Goal: Information Seeking & Learning: Find specific fact

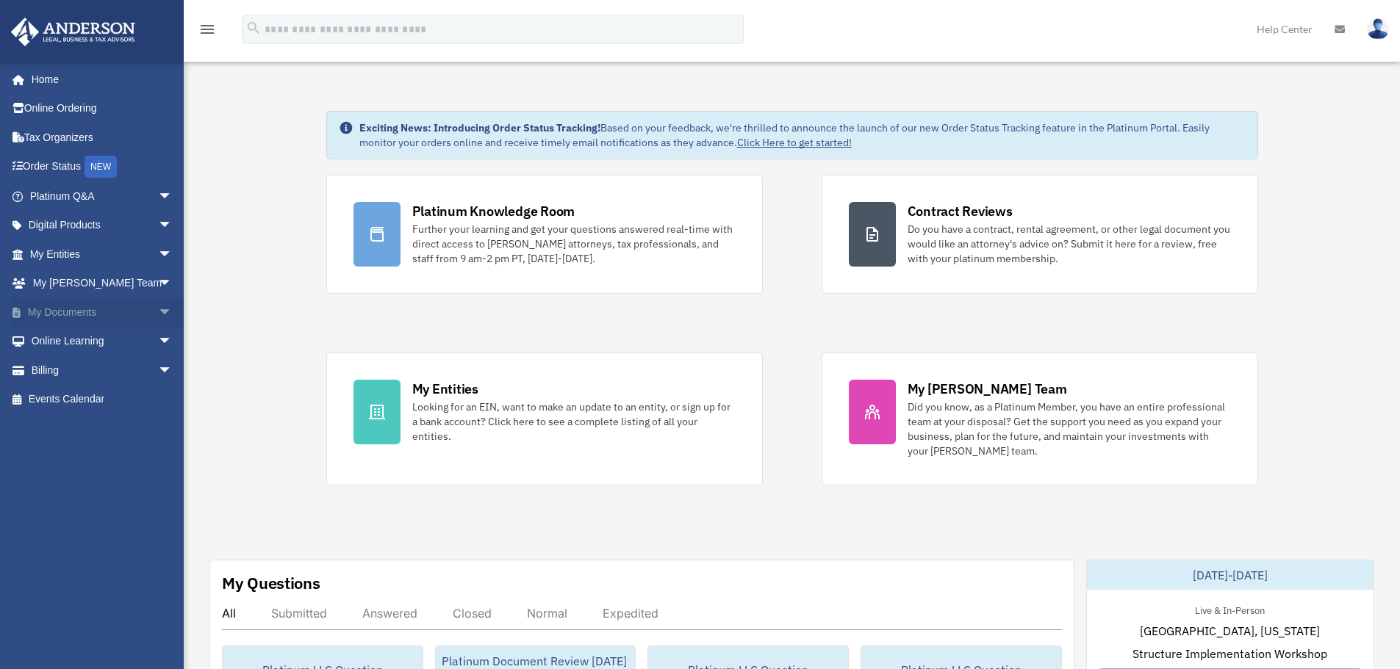
click at [158, 315] on span "arrow_drop_down" at bounding box center [172, 313] width 29 height 30
click at [158, 194] on span "arrow_drop_down" at bounding box center [172, 197] width 29 height 30
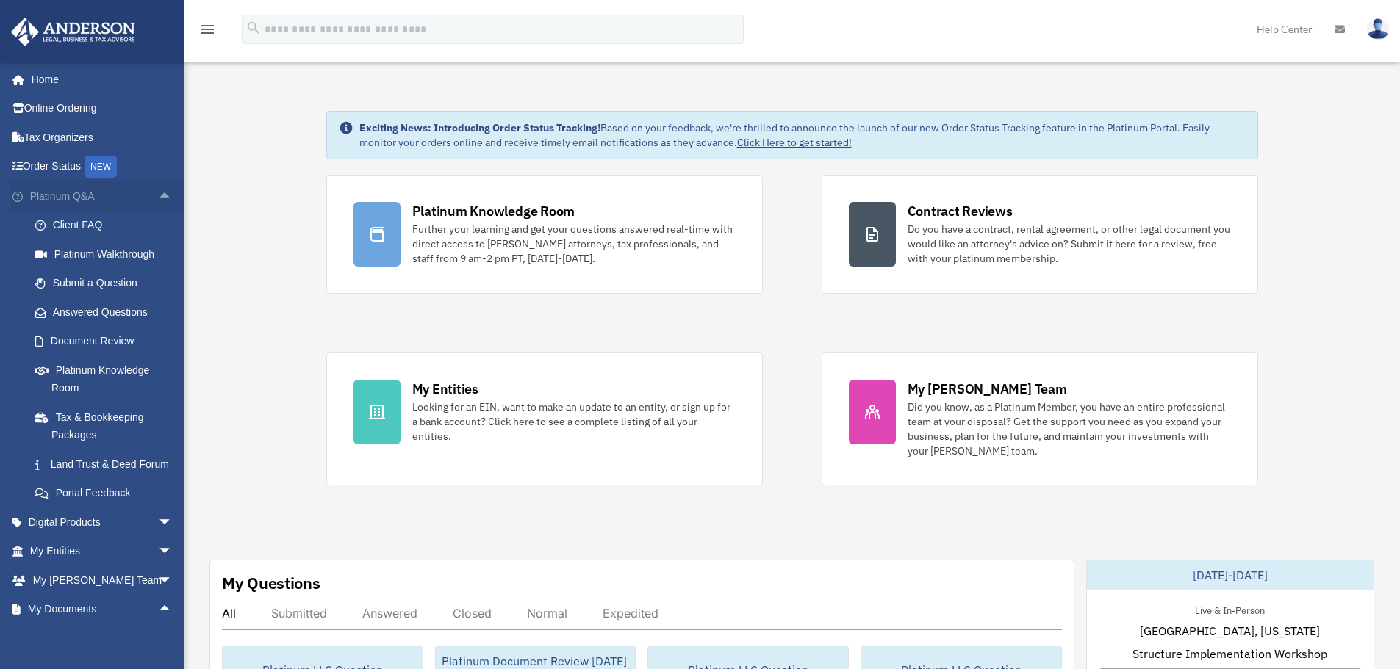
click at [67, 198] on link "Platinum Q&A arrow_drop_up" at bounding box center [102, 196] width 184 height 29
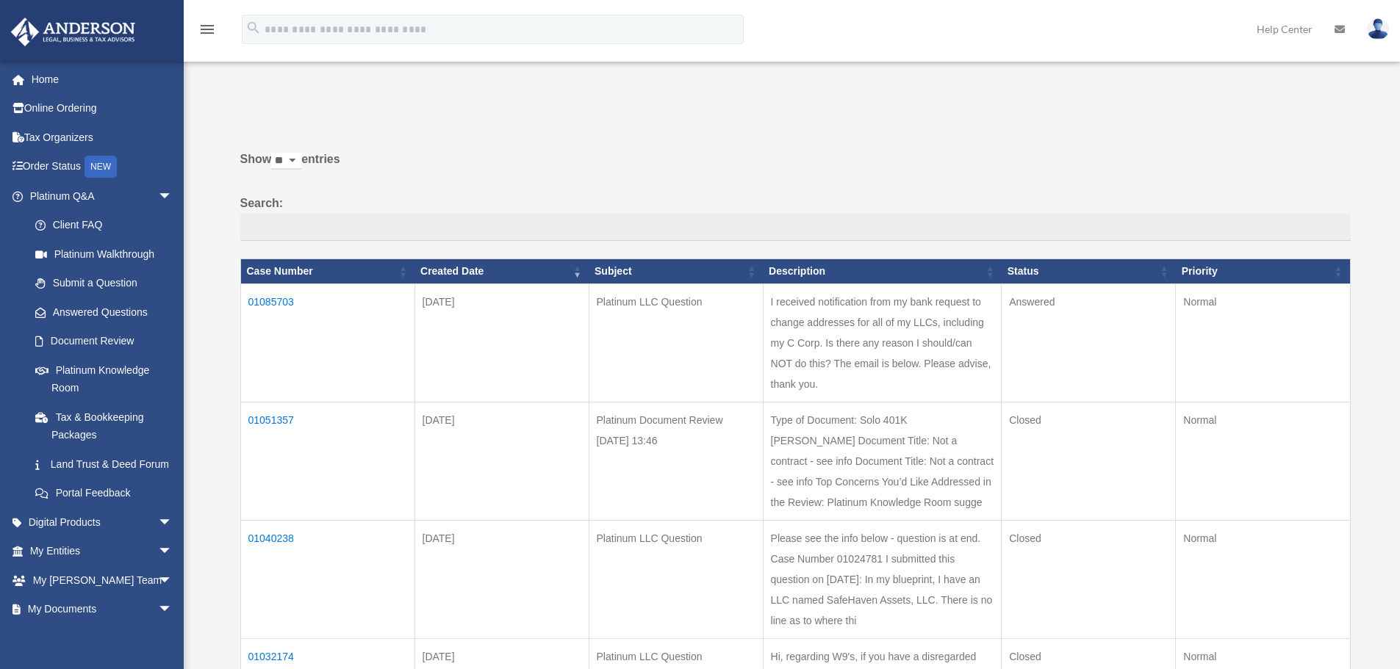
click at [267, 306] on td "01085703" at bounding box center [327, 343] width 174 height 118
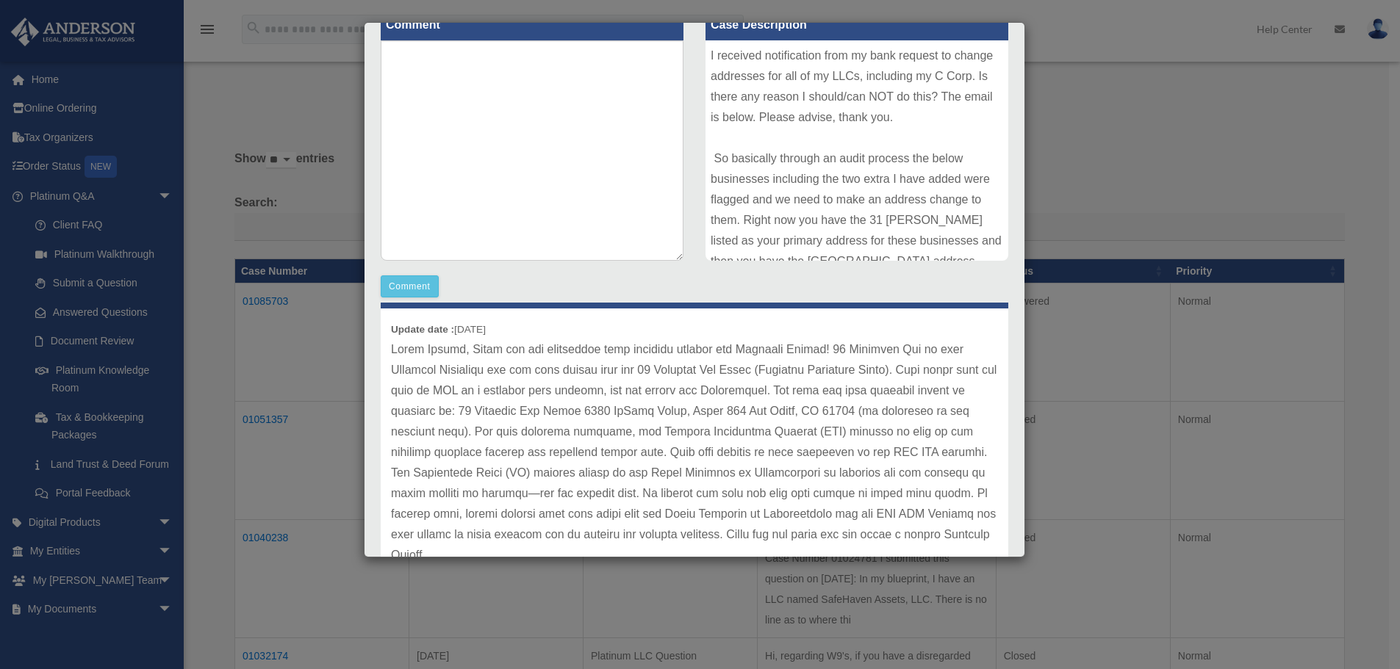
scroll to position [220, 0]
